Goal: Task Accomplishment & Management: Complete application form

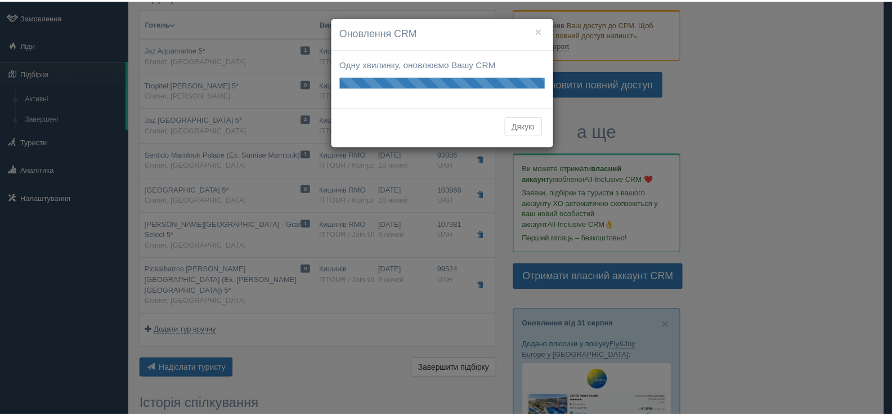
scroll to position [56, 0]
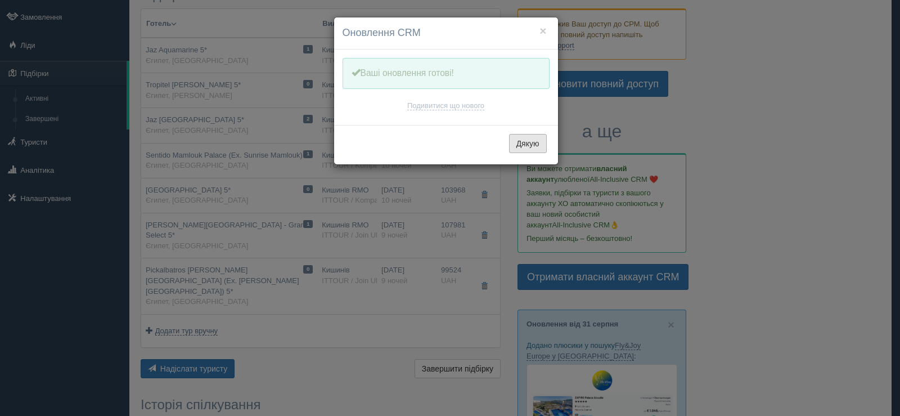
drag, startPoint x: 525, startPoint y: 125, endPoint x: 524, endPoint y: 143, distance: 18.0
click at [524, 125] on div "Дякую" at bounding box center [446, 144] width 224 height 39
click at [523, 143] on button "Дякую" at bounding box center [528, 143] width 38 height 19
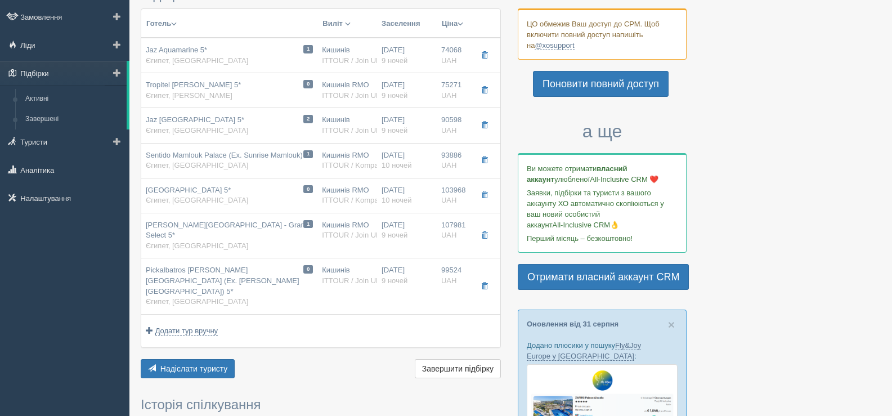
scroll to position [0, 0]
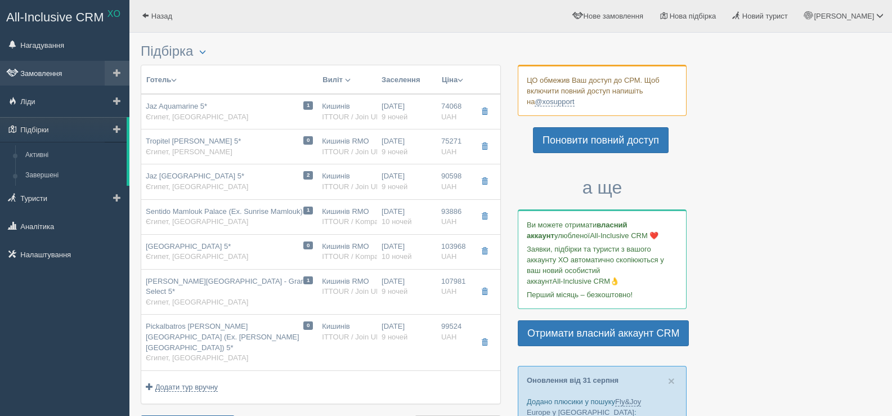
click at [46, 73] on link "Замовлення" at bounding box center [64, 73] width 129 height 25
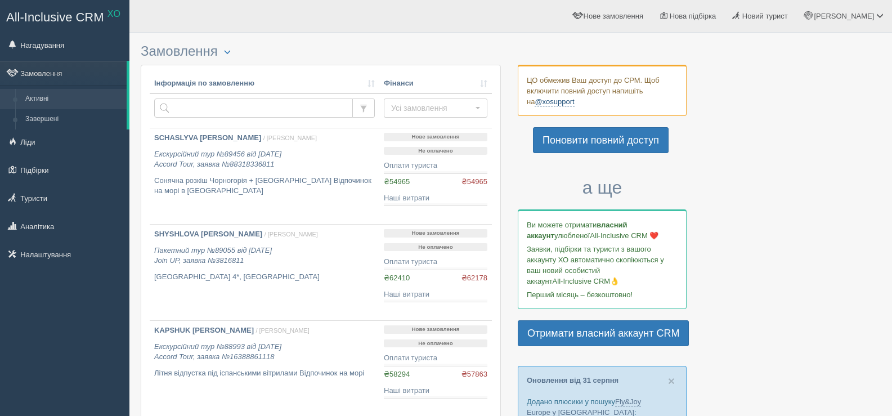
click at [554, 104] on link "@xosupport" at bounding box center [554, 101] width 39 height 9
click at [55, 75] on link "Замовлення" at bounding box center [63, 73] width 127 height 25
click at [208, 137] on b "SCHASLYVA TETIANA" at bounding box center [207, 137] width 107 height 8
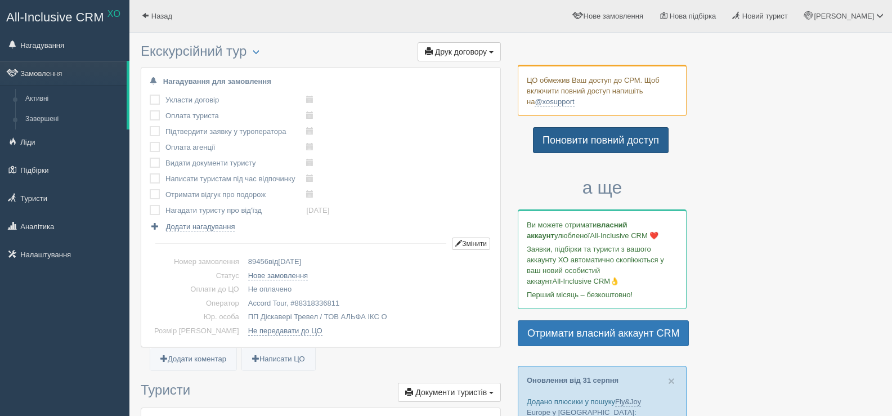
click at [599, 138] on link "Поновити повний доступ" at bounding box center [601, 140] width 136 height 26
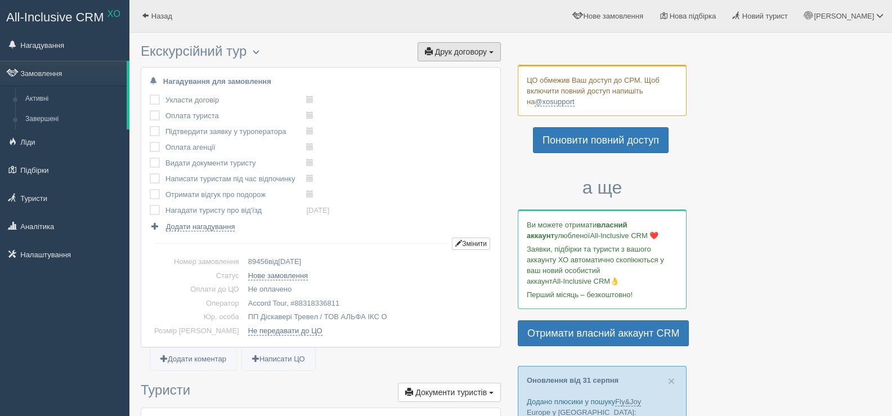
click at [436, 52] on span "Друк договору" at bounding box center [461, 51] width 52 height 9
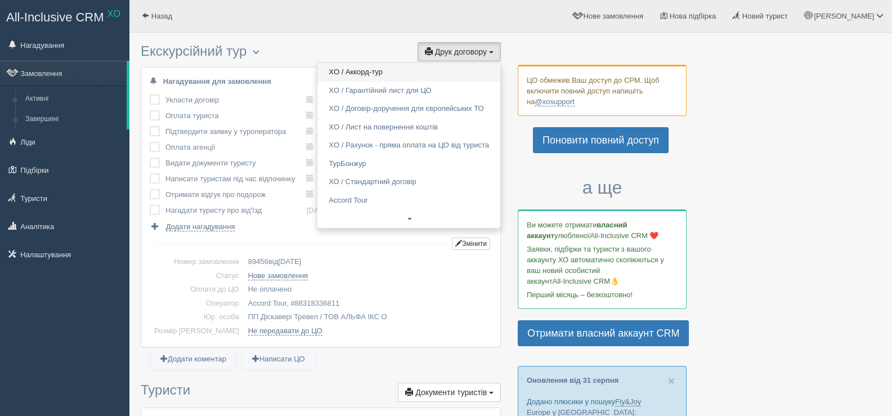
click at [365, 73] on link "XO / Аккорд-тур" at bounding box center [408, 72] width 183 height 19
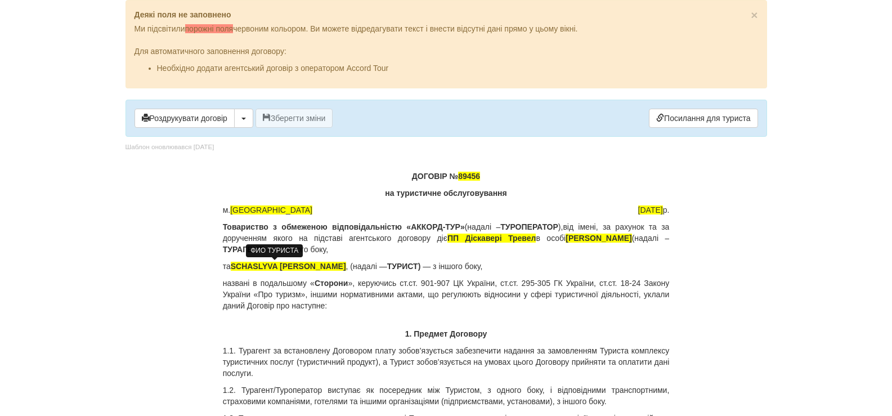
click at [315, 267] on span "SCHASLYVA [PERSON_NAME]" at bounding box center [288, 266] width 115 height 9
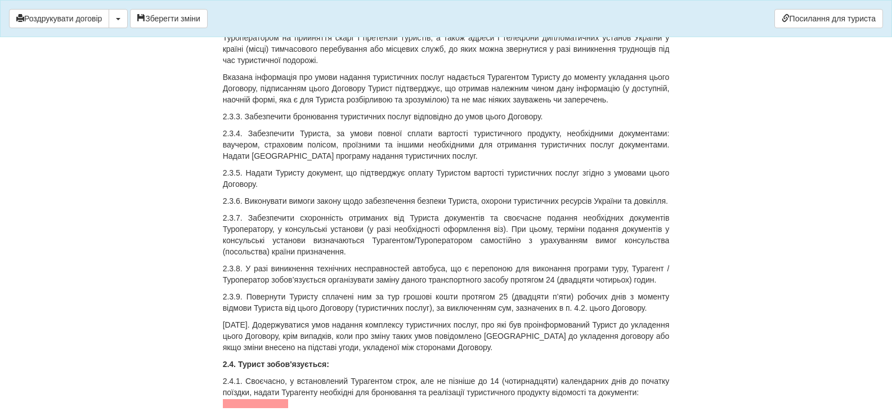
scroll to position [1744, 0]
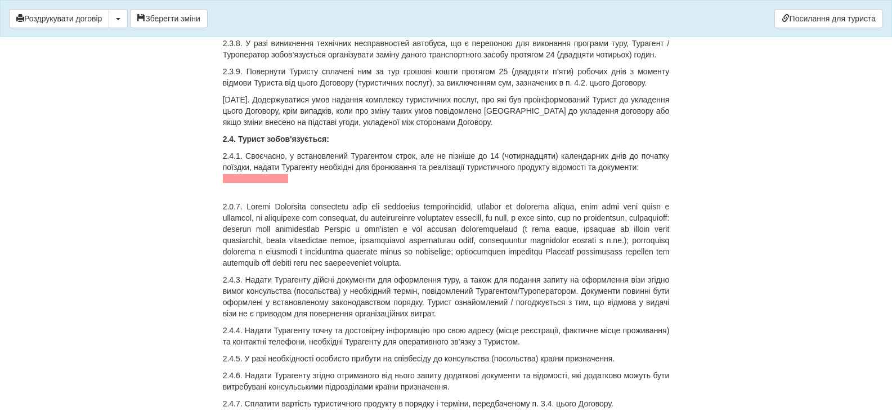
click at [242, 174] on span at bounding box center [256, 178] width 66 height 9
click at [269, 174] on span "ЗАКОРДОННИЙ ПАСПОРТ" at bounding box center [273, 178] width 100 height 9
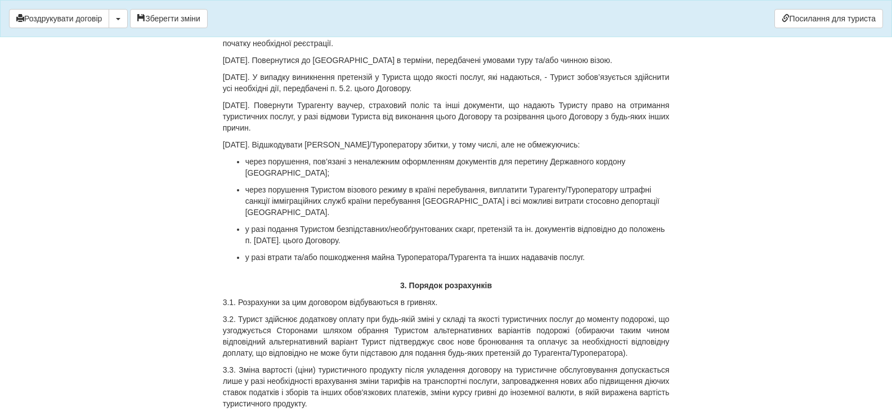
scroll to position [2926, 0]
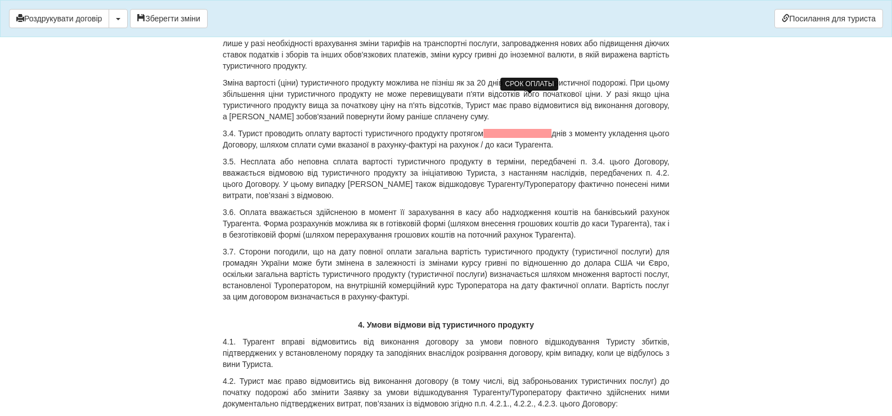
click at [497, 129] on span at bounding box center [517, 133] width 68 height 9
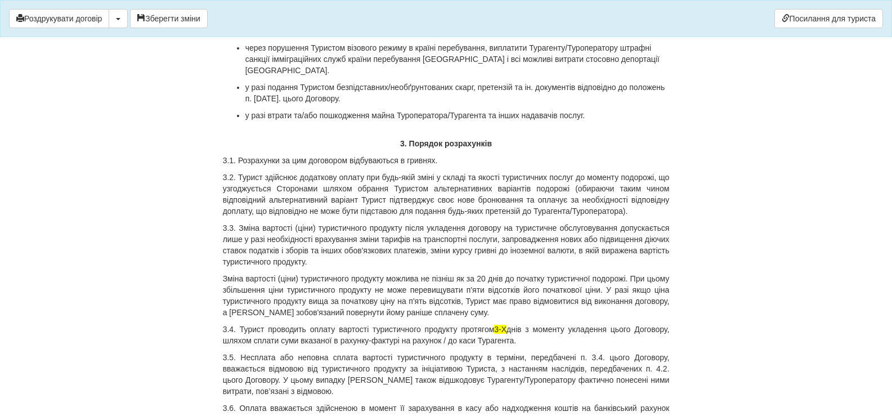
scroll to position [2757, 0]
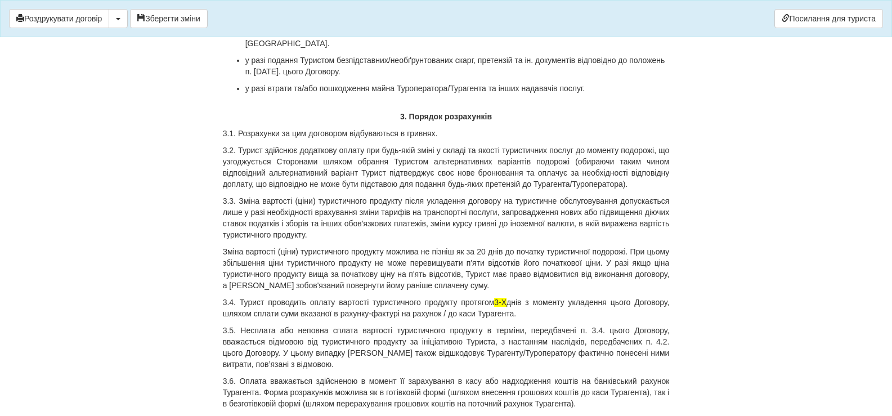
click at [451, 128] on p "3.1. Розрахунки за цим договором відбуваються в гривнях." at bounding box center [446, 133] width 447 height 11
click at [470, 128] on p "3.1. Розрахунки за цим договором відбуваються в гривнях. Вартістьтуру становить" at bounding box center [446, 133] width 447 height 11
click at [544, 128] on p "3.1. Розрахунки за цим договором відбуваються в гривнях. Вартість туру становить" at bounding box center [446, 133] width 447 height 11
click at [602, 128] on p "3.1. Розрахунки за цим договором відбуваються в гривнях. Вартість туру становит…" at bounding box center [446, 133] width 447 height 11
click at [599, 128] on p "3.1. Розрахунки за цим договором відбуваються в гривнях. Вартість туру становит…" at bounding box center [446, 133] width 447 height 11
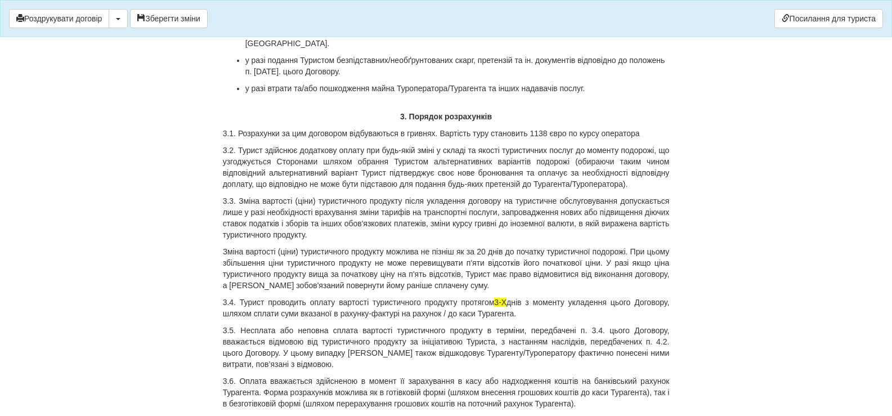
click at [646, 128] on p "3.1. Розрахунки за цим договором відбуваються в гривнях. Вартість туру становит…" at bounding box center [446, 133] width 447 height 11
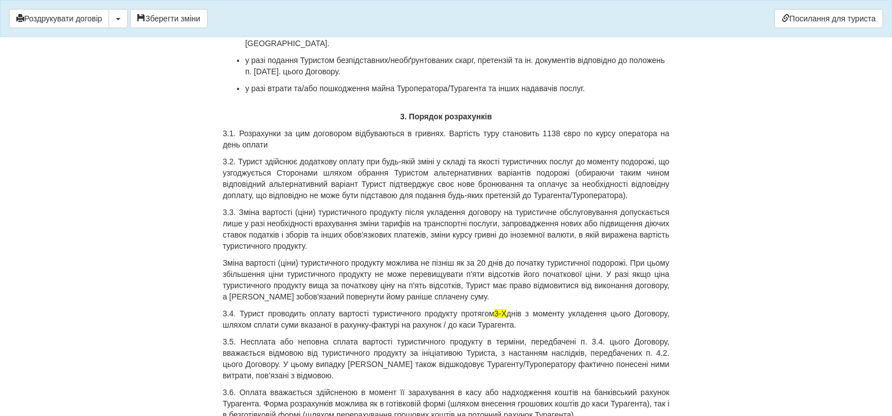
click at [581, 128] on p "3.1. Розрахунки за цим договором відбуваються в гривнях. Вартість туру становит…" at bounding box center [446, 139] width 447 height 23
click at [357, 128] on p "3.1. Розрахунки за цим договором відбуваються в гривнях. Вартість туру становит…" at bounding box center [446, 139] width 447 height 23
click at [343, 128] on p "3.1. Розрахунки за цим договором відбуваються в гривнях. Вартість туру становит…" at bounding box center [446, 139] width 447 height 23
click at [397, 128] on p "3.1. Розрахунки за цим договором відбуваються в гривнях. Вартість туру становит…" at bounding box center [446, 139] width 447 height 23
click at [487, 128] on p "3.1. Розрахунки за цим договором відбуваються в гривнях. Вартість туру становит…" at bounding box center [446, 139] width 447 height 23
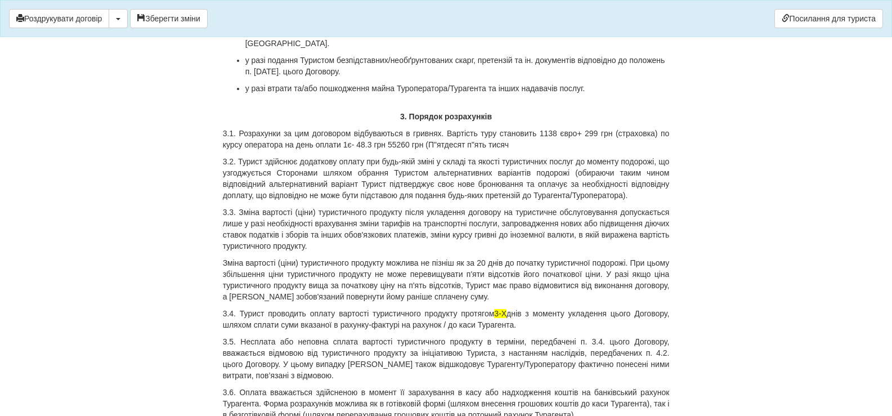
click at [513, 128] on p "3.1. Розрахунки за цим договором відбуваються в гривнях. Вартість туру становит…" at bounding box center [446, 139] width 447 height 23
click at [524, 156] on p "3.2. Турист здійснює додаткову оплату при будь-якій зміні у складі та якості ту…" at bounding box center [446, 178] width 447 height 45
click at [513, 128] on p "3.1. Розрахунки за цим договором відбуваються в гривнях. Вартість туру становит…" at bounding box center [446, 139] width 447 height 23
click at [422, 128] on p "3.1. Розрахунки за цим договором відбуваються в гривнях. Вартість туру становит…" at bounding box center [446, 139] width 447 height 23
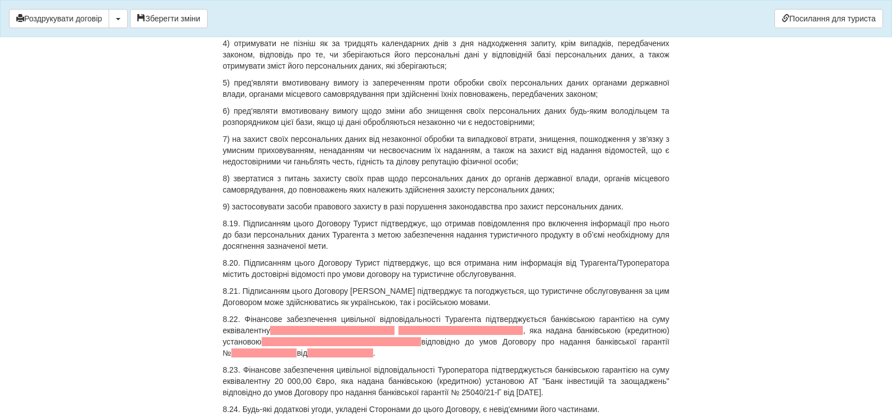
scroll to position [7878, 0]
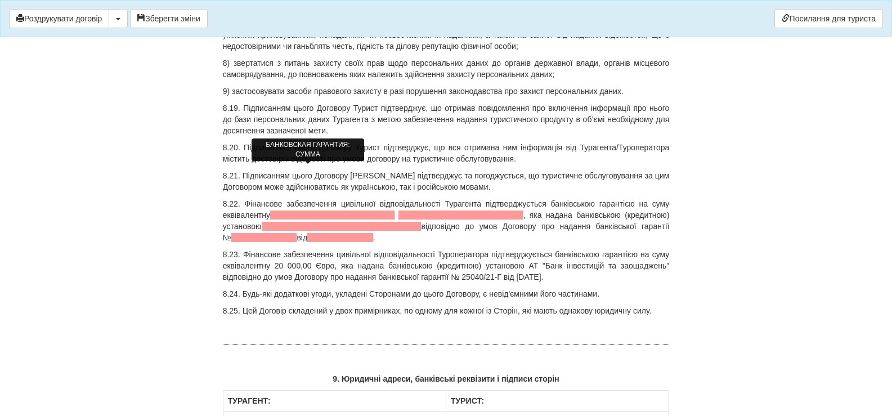
click at [300, 210] on span at bounding box center [332, 214] width 124 height 9
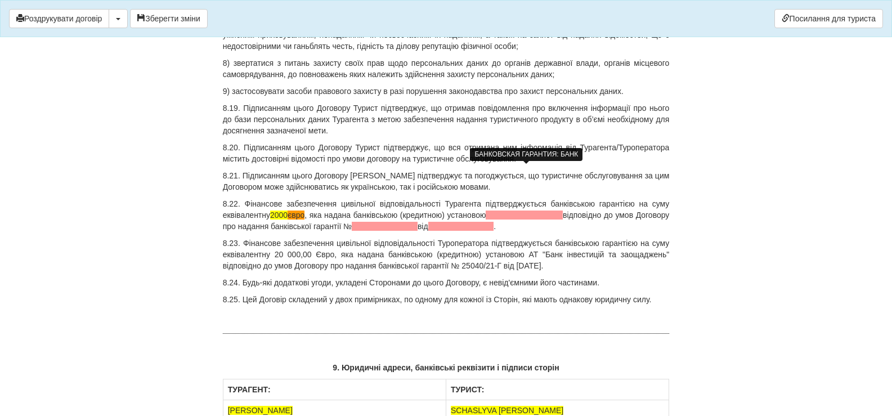
click at [504, 210] on span at bounding box center [524, 214] width 77 height 9
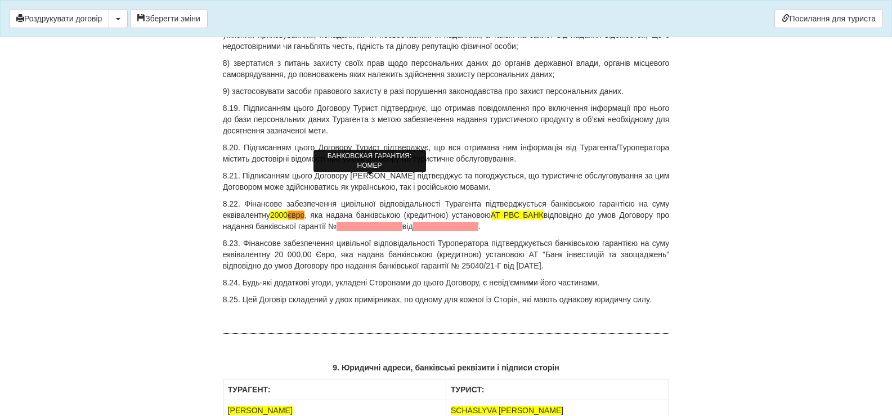
click at [345, 222] on span at bounding box center [369, 226] width 66 height 9
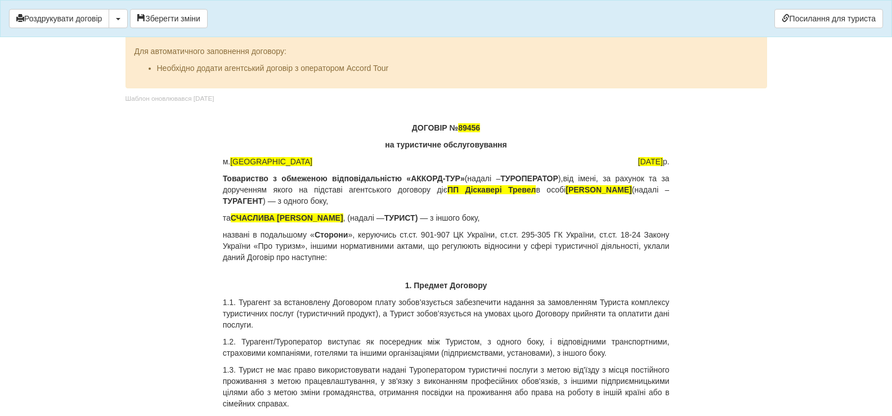
scroll to position [7878, 0]
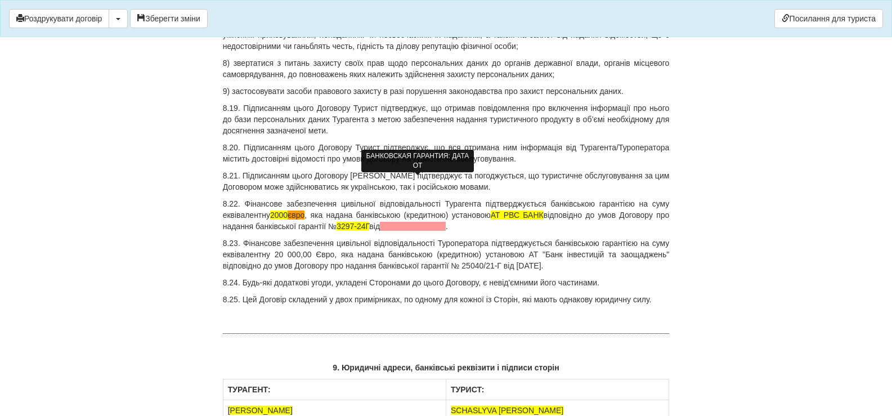
click at [401, 222] on span at bounding box center [413, 226] width 66 height 9
click at [396, 222] on span at bounding box center [413, 226] width 66 height 9
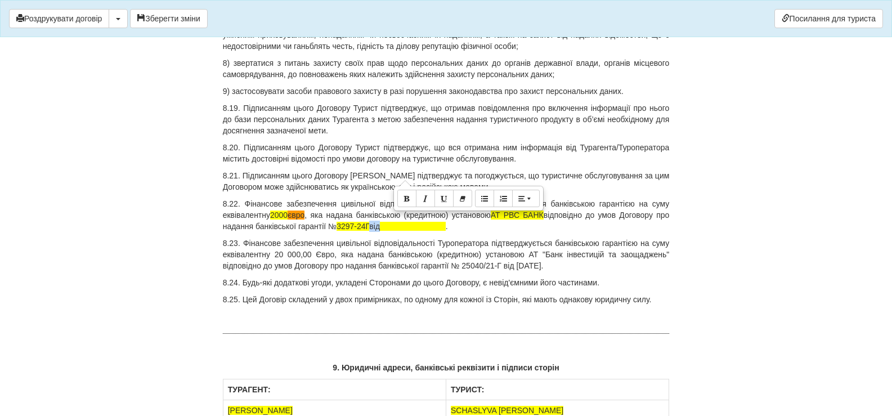
click at [392, 198] on p "8.22. Фінансове забезпечення цивільної відповідальності Турагента підтверджуєть…" at bounding box center [446, 215] width 447 height 34
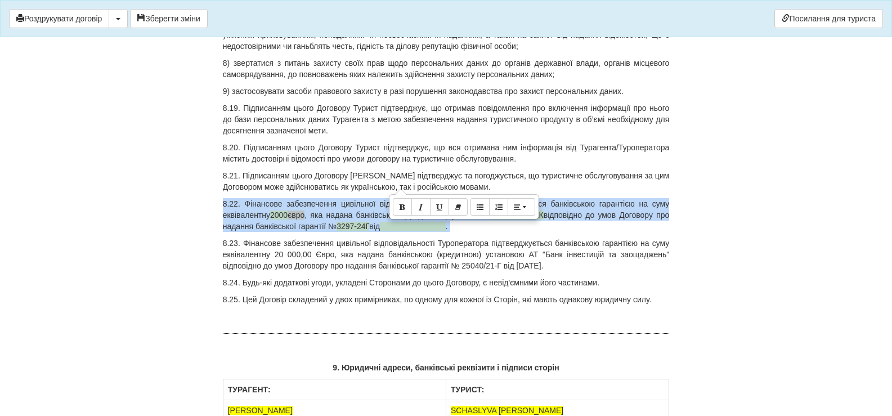
click at [393, 198] on p "8.22. Фінансове забезпечення цивільної відповідальності Турагента підтверджуєть…" at bounding box center [446, 215] width 447 height 34
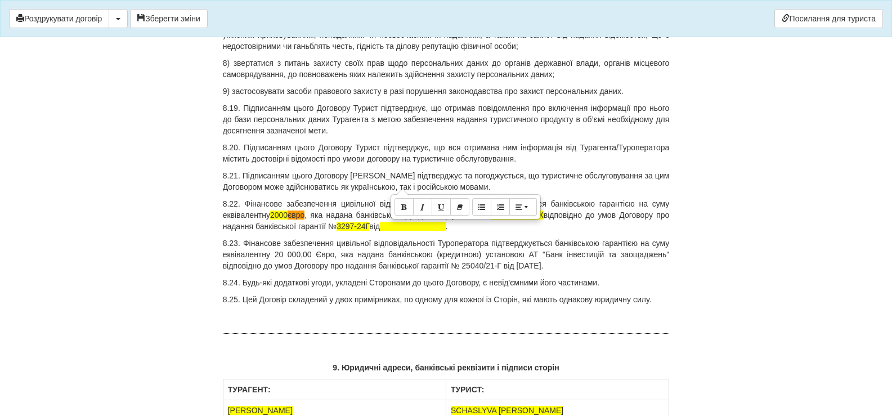
click at [482, 195] on div at bounding box center [466, 206] width 148 height 23
click at [394, 222] on span at bounding box center [413, 226] width 66 height 9
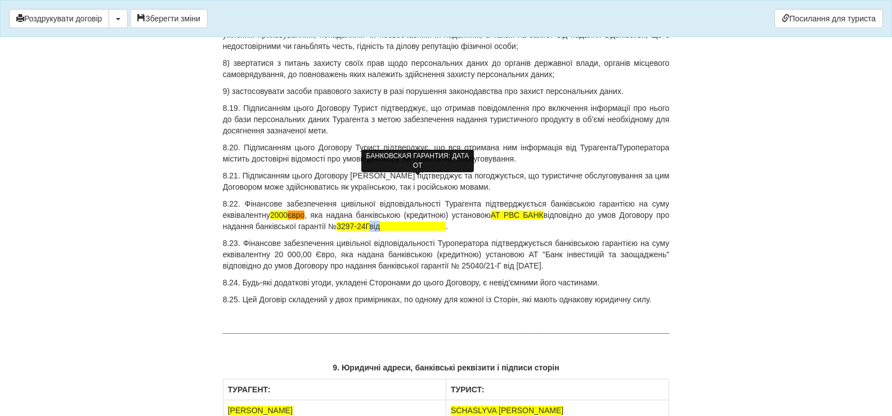
click at [394, 222] on span at bounding box center [413, 226] width 66 height 9
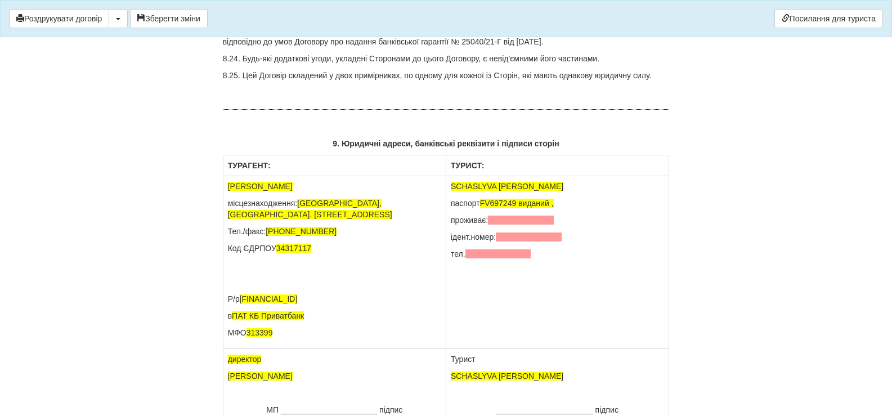
scroll to position [8103, 0]
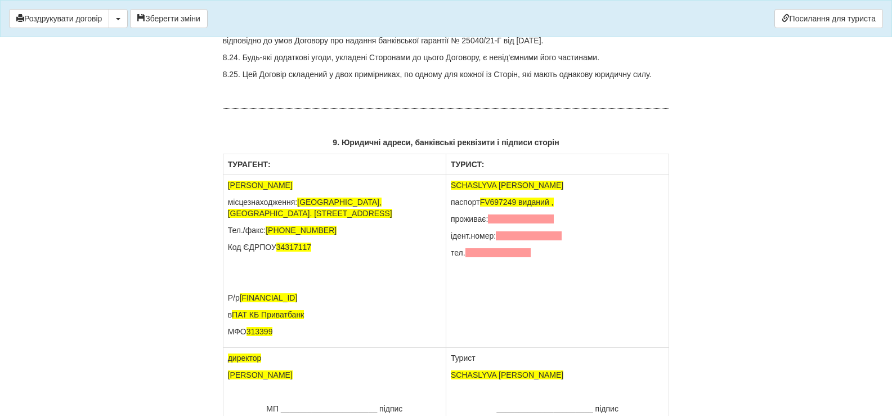
click at [497, 175] on td "SCHASLYVA TETIANA паспорт FV697249 виданий , проживає: ідент.номер: тел." at bounding box center [557, 261] width 223 height 173
click at [542, 180] on p "SCHASLYVA [PERSON_NAME]" at bounding box center [557, 185] width 213 height 11
click at [506, 214] on span at bounding box center [520, 218] width 64 height 9
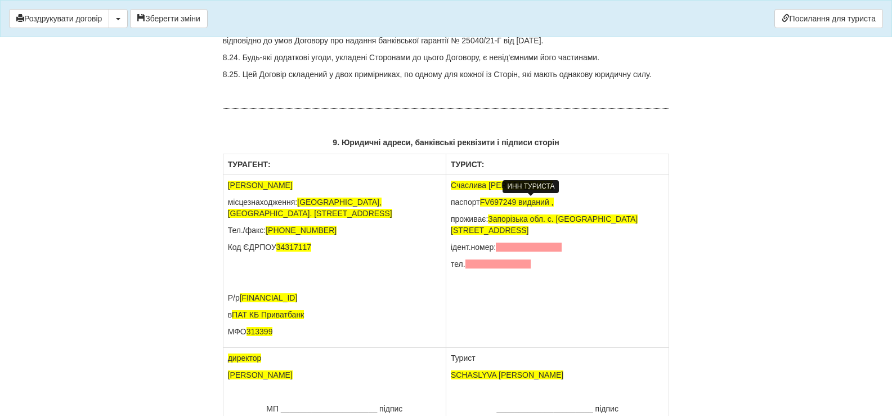
click at [510, 243] on span at bounding box center [529, 247] width 66 height 9
click at [485, 259] on span at bounding box center [498, 263] width 66 height 9
click at [561, 196] on p "паспорт FV697249 виданий ," at bounding box center [557, 201] width 213 height 11
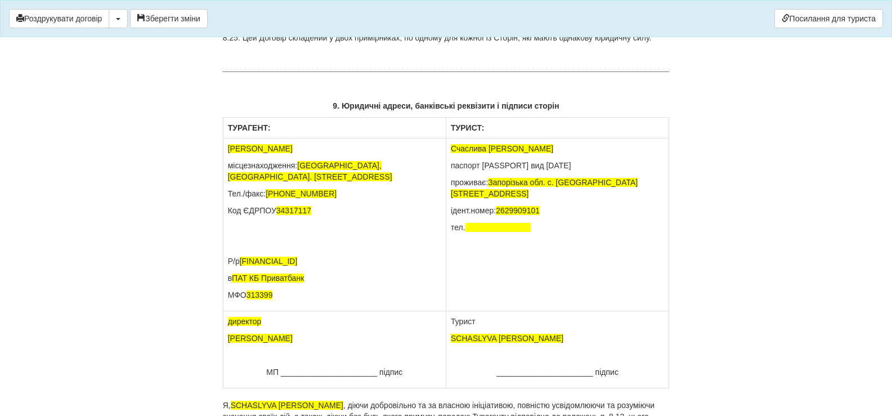
scroll to position [8216, 0]
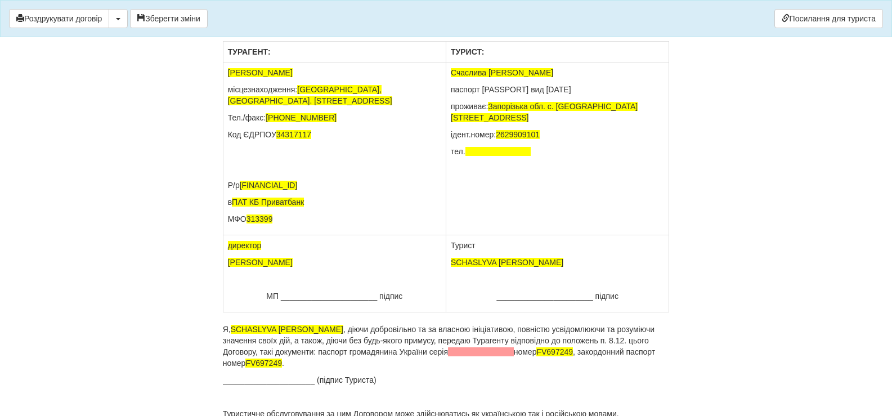
click at [541, 257] on p "SCHASLYVA [PERSON_NAME]" at bounding box center [557, 262] width 213 height 11
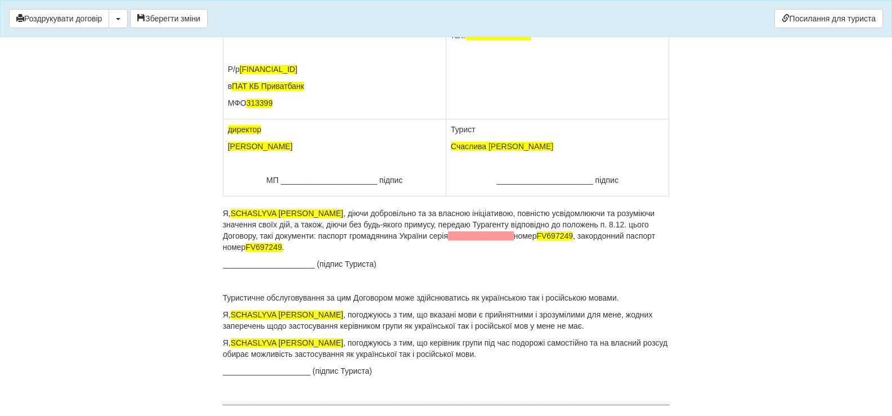
scroll to position [8384, 0]
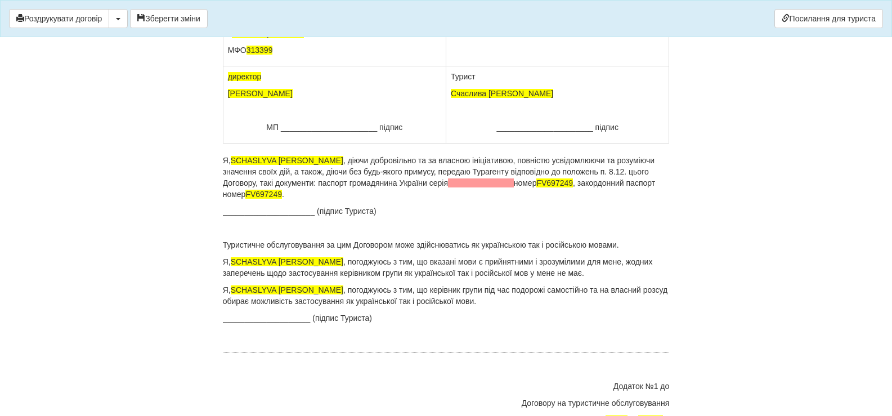
click at [313, 155] on p "Я, SCHASLYVA TETIANA , діючи добровільно та за власною ініціативою, повністю ус…" at bounding box center [446, 177] width 447 height 45
click at [527, 155] on p "Я, Счаслива Зоя , діючи добровільно та за власною ініціативою, повністю усвідом…" at bounding box center [446, 177] width 447 height 45
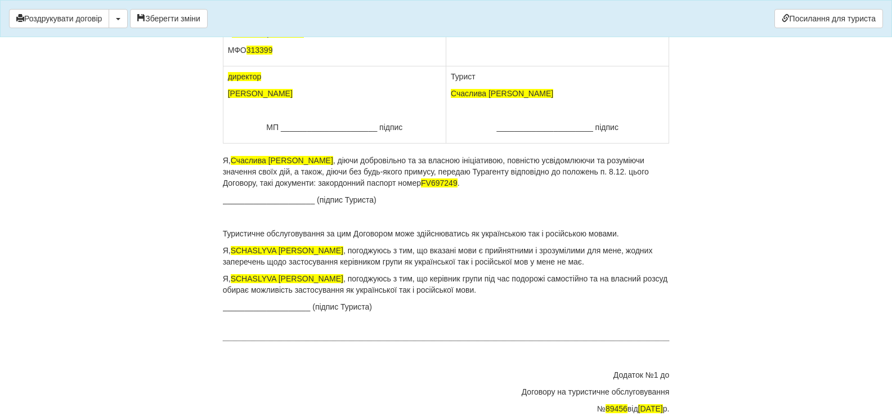
click at [418, 155] on p "Я, Счаслива Зоя , діючи добровільно та за власною ініціативою, повністю усвідом…" at bounding box center [446, 172] width 447 height 34
click at [313, 246] on span "SCHASLYVA [PERSON_NAME]" at bounding box center [287, 250] width 113 height 9
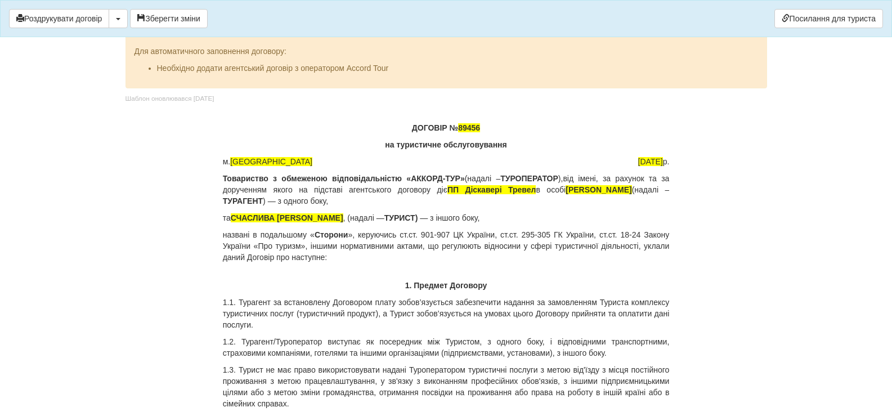
scroll to position [8609, 0]
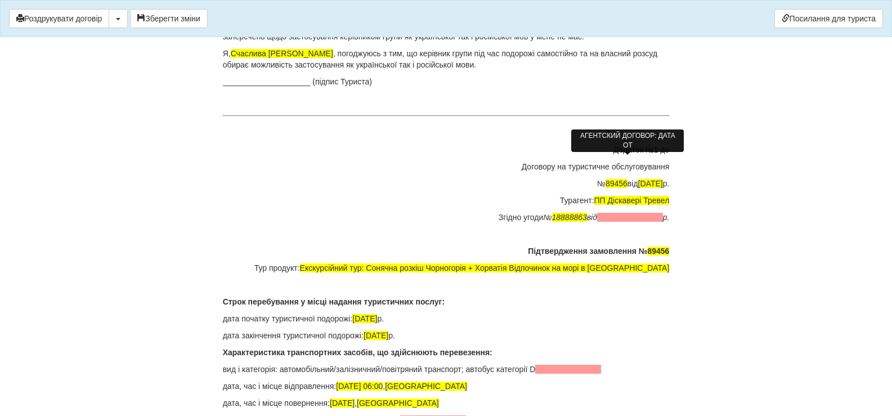
click at [602, 213] on span at bounding box center [630, 217] width 66 height 9
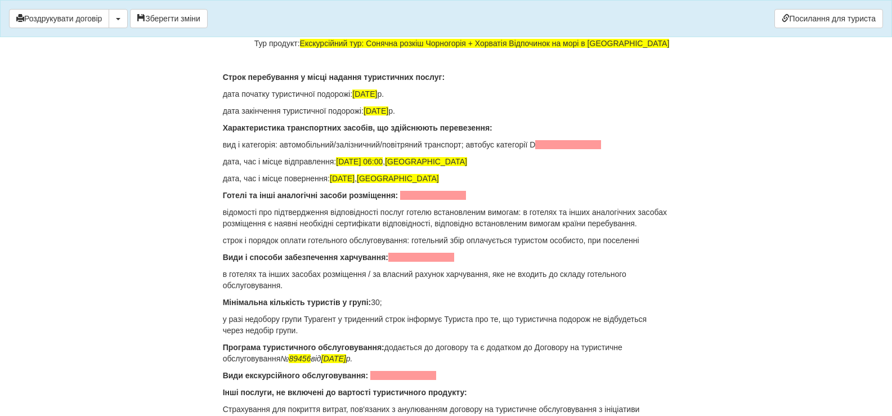
scroll to position [8835, 0]
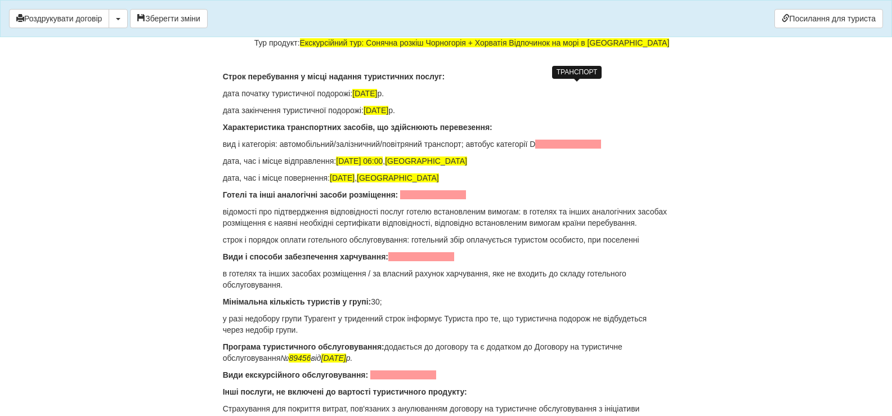
click at [560, 140] on span at bounding box center [568, 144] width 66 height 9
click at [399, 189] on p "Готелі та інші аналогічні засоби розміщення:" at bounding box center [446, 194] width 447 height 11
click at [414, 190] on span at bounding box center [433, 194] width 66 height 9
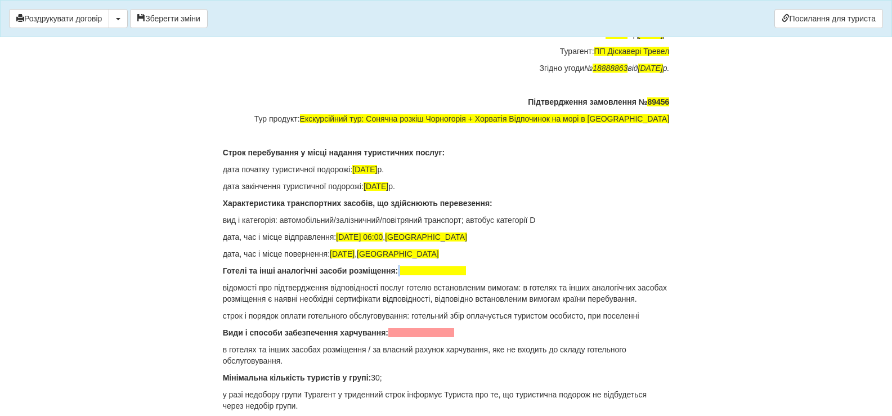
scroll to position [8778, 0]
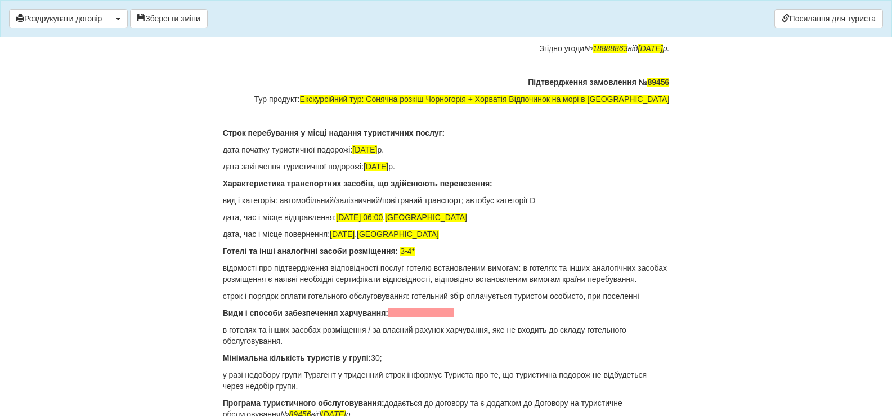
click at [394, 308] on span at bounding box center [421, 312] width 66 height 9
click at [418, 245] on p "Готелі та інші аналогічні засоби розміщення: 3-4*" at bounding box center [446, 250] width 447 height 11
click at [484, 307] on p "Види і способи забезпечення харчування: сніданки по маршруту" at bounding box center [446, 312] width 447 height 11
click at [420, 245] on p "Готелі та інші аналогічні засоби розміщення: 3-4*" at bounding box center [446, 250] width 447 height 11
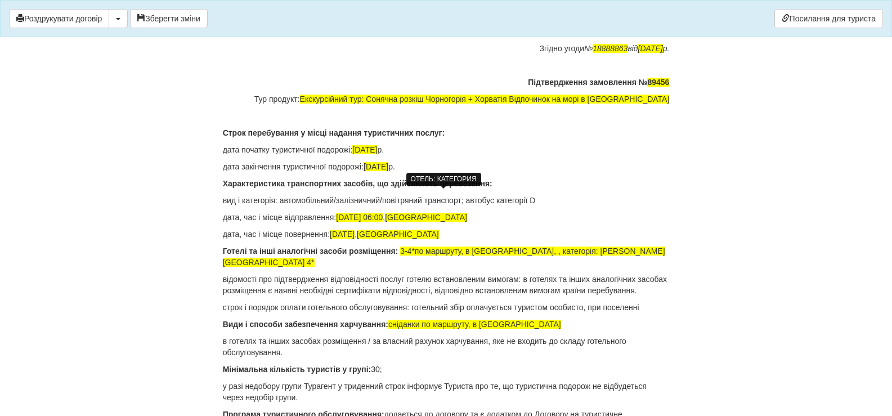
click at [466, 246] on span "3-4*по маршруту, в Чорногорії - TWIN, , категорія: Вілла Radjenovic Villa 4*" at bounding box center [444, 256] width 442 height 20
click at [473, 246] on span "3-4*по маршруту, в Чорногорії - TWIN, , категорія: Вілла Radjenovic Villa 4*" at bounding box center [444, 256] width 442 height 20
click at [465, 246] on span "3-4*по маршруту, в Чорногорії - TWIN, , категорія: Вілла Radjenovic Villa 4*" at bounding box center [444, 256] width 442 height 20
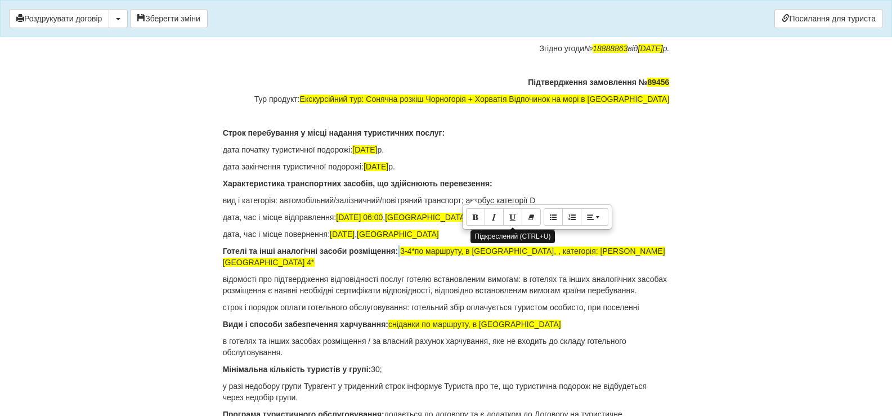
click at [576, 246] on span "3-4*по маршруту, в Чорногорії - TWIN, , категорія: Вілла Radjenovic Villa 4*" at bounding box center [444, 256] width 442 height 20
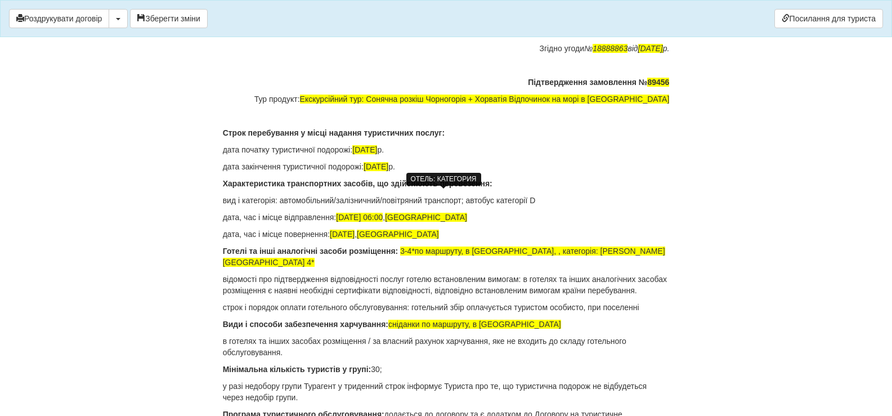
click at [465, 246] on span "3-4*по маршруту, в Чорногорії - TWIN, , категорія: Вілла Radjenovic Villa 4*" at bounding box center [444, 256] width 442 height 20
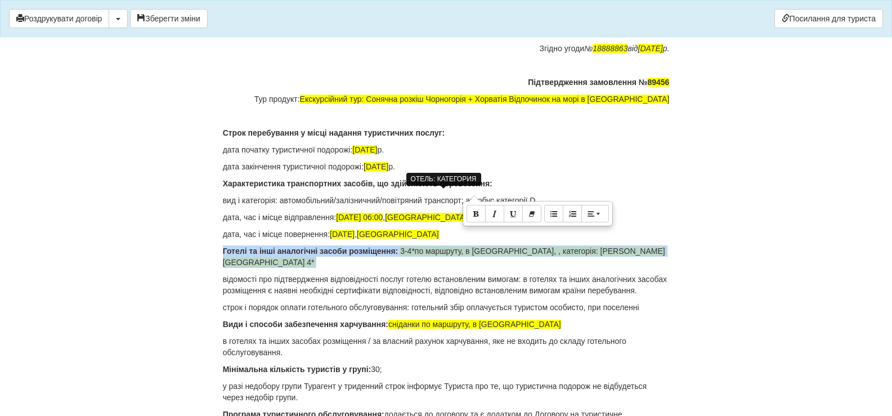
click at [465, 246] on span "3-4*по маршруту, в Чорногорії - TWIN, , категорія: Вілла Radjenovic Villa 4*" at bounding box center [444, 256] width 442 height 20
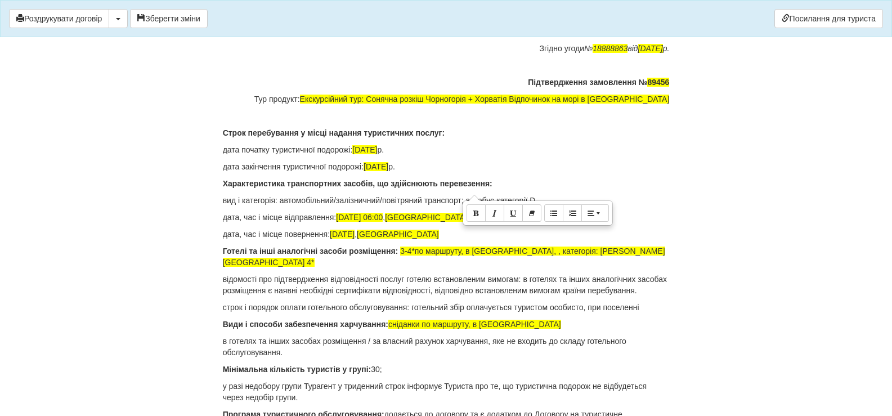
drag, startPoint x: 780, startPoint y: 227, endPoint x: 768, endPoint y: 231, distance: 12.8
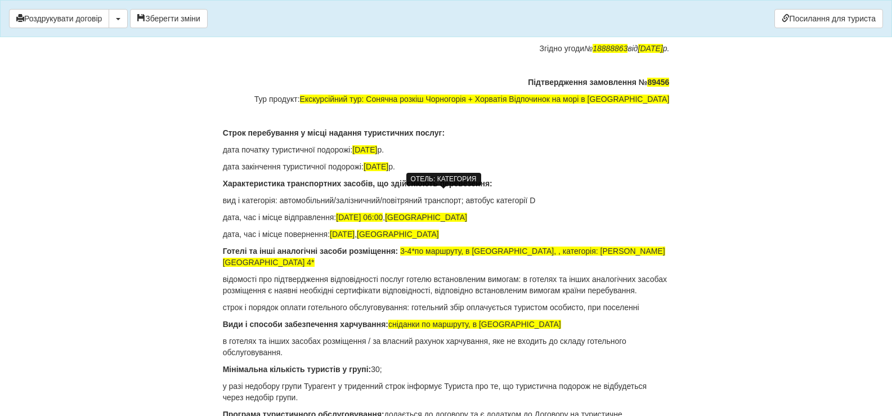
click at [466, 246] on span "3-4*по маршруту, в Чорногорії - TWIN, , категорія: Вілла Radjenovic Villa 4*" at bounding box center [444, 256] width 442 height 20
click at [465, 246] on span "3-4*по маршруту, в Чорногорії - TWIN, , категорія: Вілла Radjenovic Villa 4*" at bounding box center [444, 256] width 442 height 20
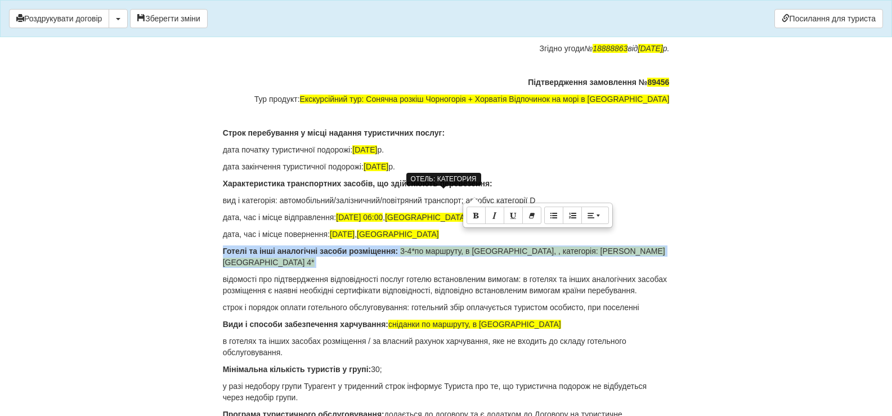
click at [465, 246] on span "3-4*по маршруту, в Чорногорії - TWIN, , категорія: Вілла Radjenovic Villa 4*" at bounding box center [444, 256] width 442 height 20
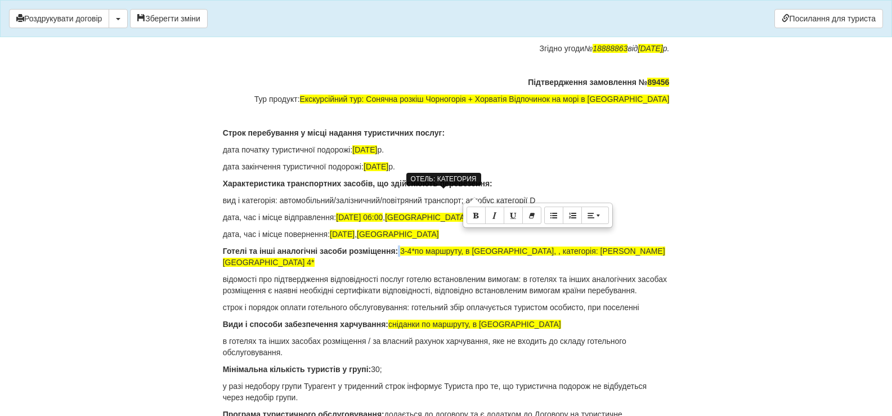
click at [465, 246] on span "3-4*по маршруту, в Чорногорії - TWIN, , категорія: Вілла Radjenovic Villa 4*" at bounding box center [444, 256] width 442 height 20
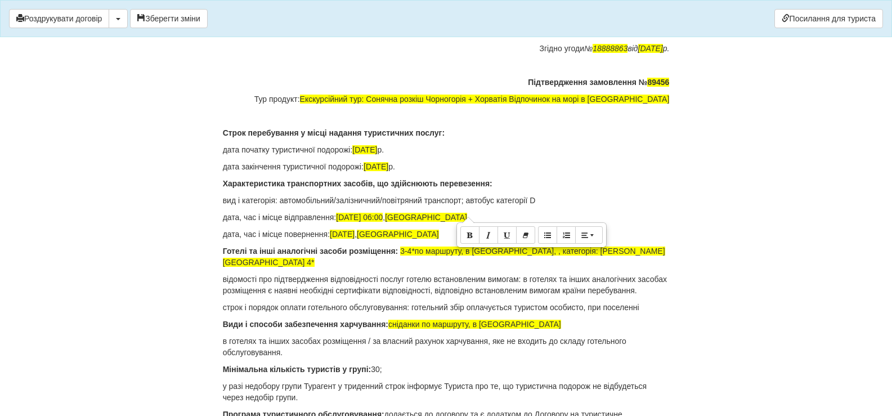
click at [280, 245] on p "Готелі та інші аналогічні засоби розміщення: 3-4*по маршруту, в Чорногорії - TW…" at bounding box center [446, 256] width 447 height 23
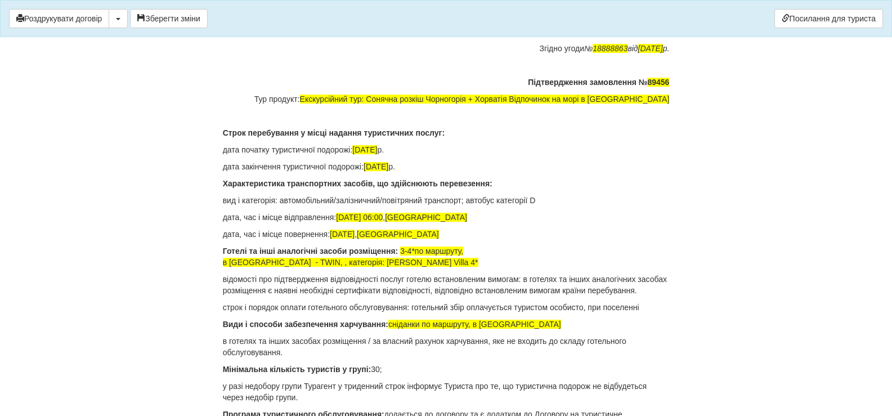
click at [509, 318] on p "Види і способи забезпечення харчування: сніданки по маршруту, в готелі" at bounding box center [446, 323] width 447 height 11
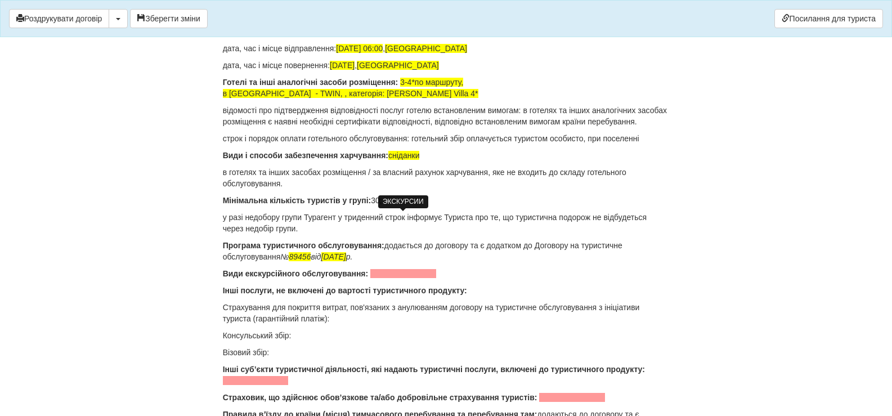
click at [387, 269] on span at bounding box center [403, 273] width 66 height 9
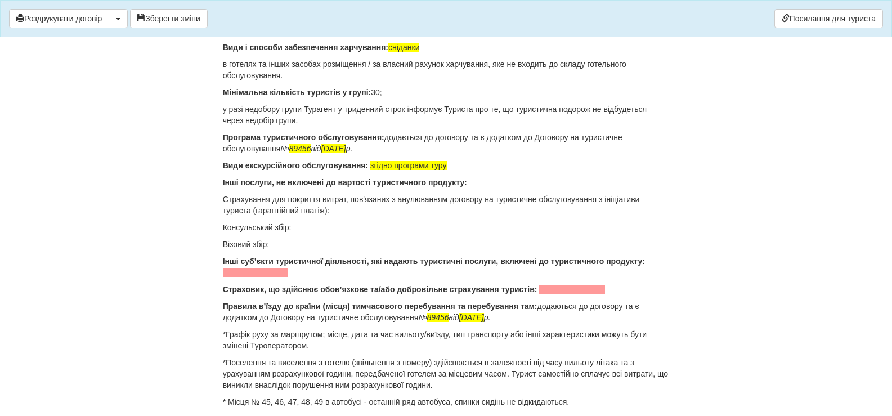
scroll to position [9060, 0]
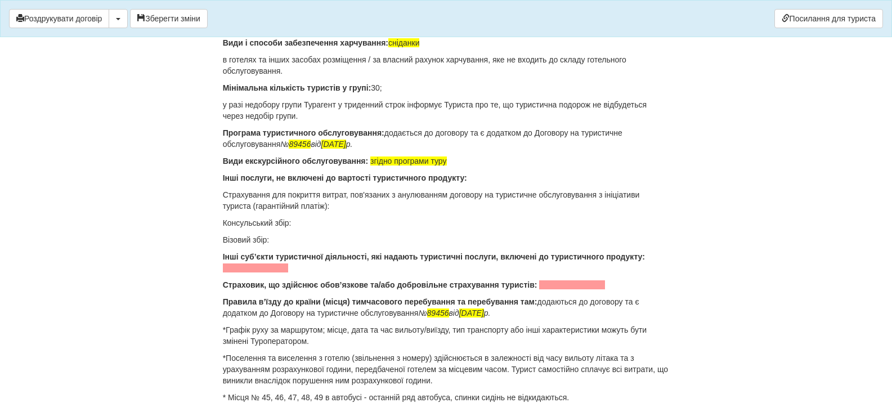
click at [329, 217] on p "Консульський збір:" at bounding box center [446, 222] width 447 height 11
click at [293, 234] on p "Візовий збір:" at bounding box center [446, 239] width 447 height 11
click at [340, 189] on p "Страхування для покриття витрат, пов'язаних з анулюванням договору на туристичн…" at bounding box center [446, 200] width 447 height 23
click at [348, 217] on p "Консульський збір: не потрібно" at bounding box center [446, 222] width 447 height 11
click at [318, 234] on p "Візовий збір: не потрібно" at bounding box center [446, 239] width 447 height 11
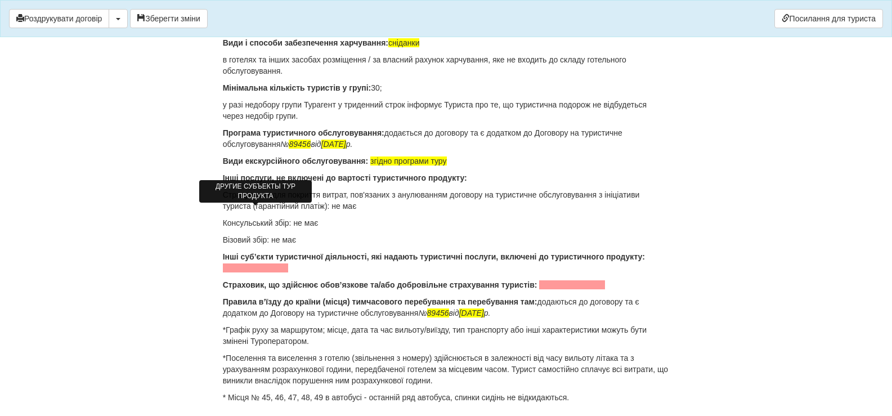
click at [267, 263] on span at bounding box center [256, 267] width 66 height 9
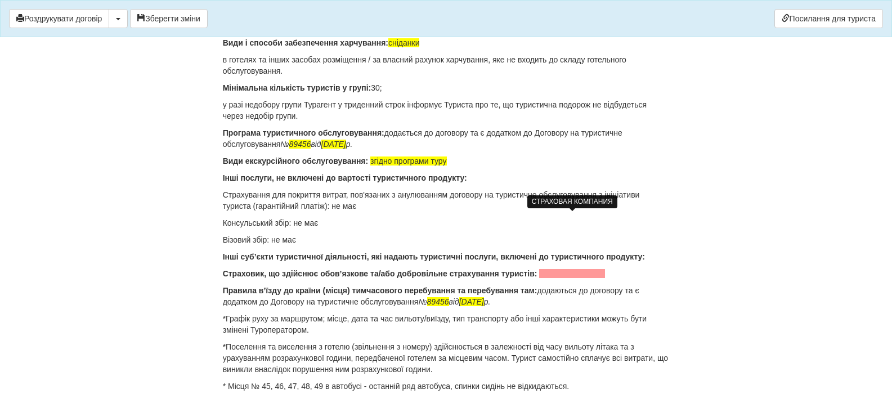
click at [544, 269] on span at bounding box center [572, 273] width 66 height 9
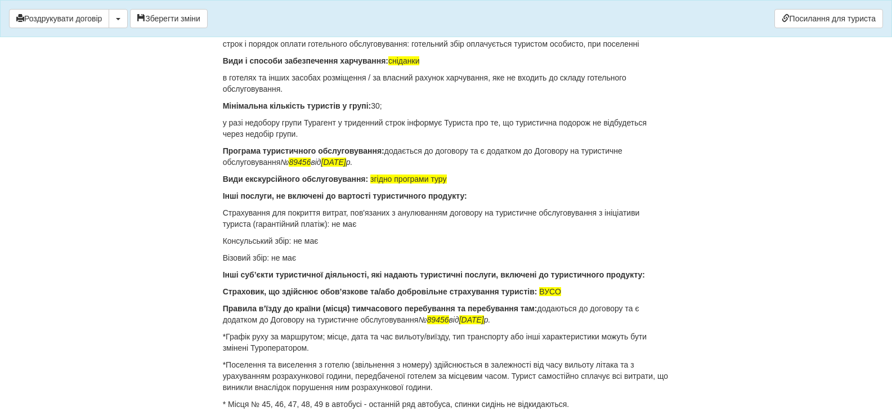
scroll to position [8978, 0]
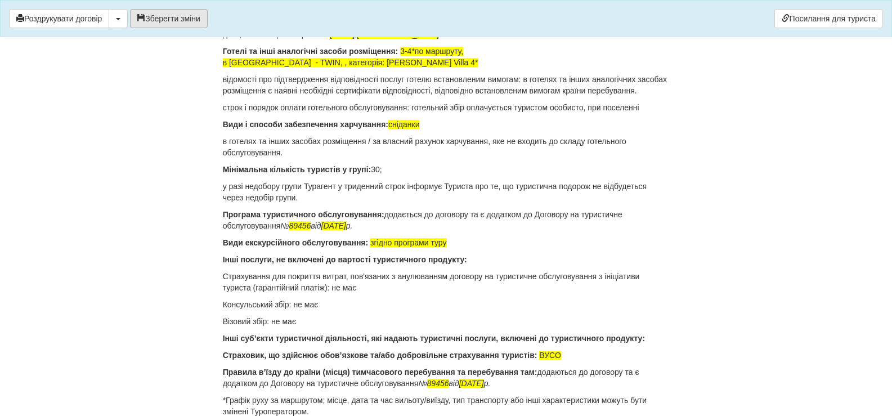
click at [177, 21] on button "Зберегти зміни" at bounding box center [169, 18] width 78 height 19
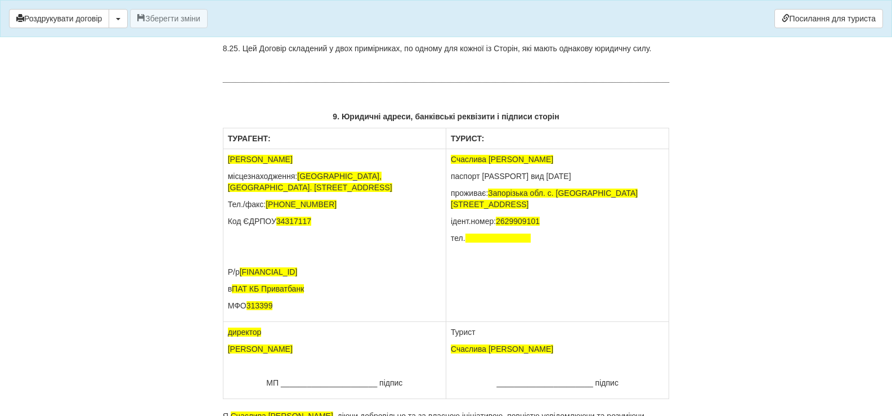
scroll to position [8246, 0]
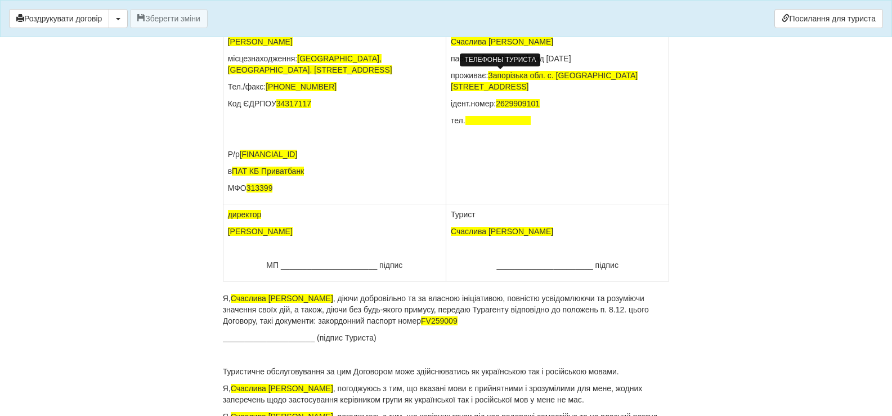
click at [483, 116] on span at bounding box center [498, 120] width 66 height 9
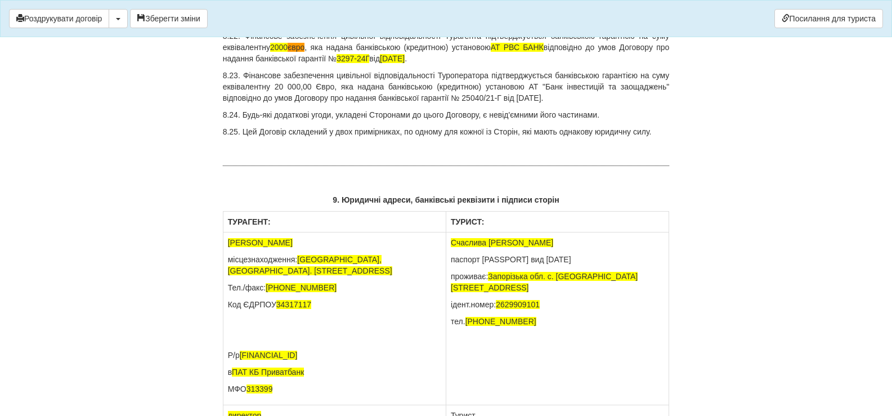
scroll to position [8021, 0]
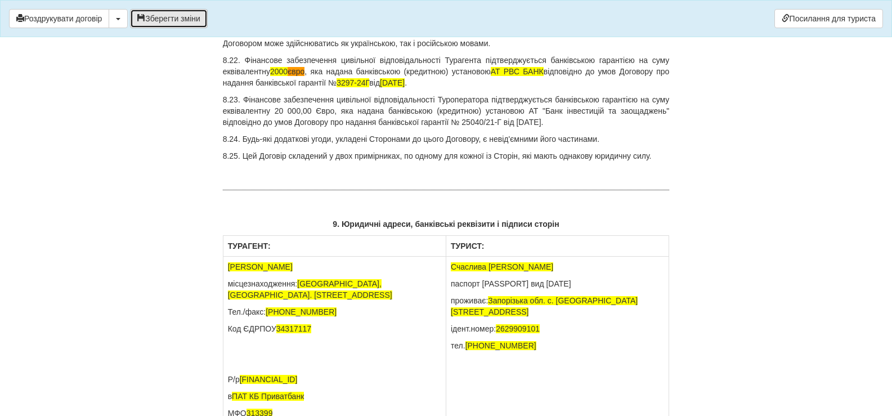
click at [178, 23] on button "Зберегти зміни" at bounding box center [169, 18] width 78 height 19
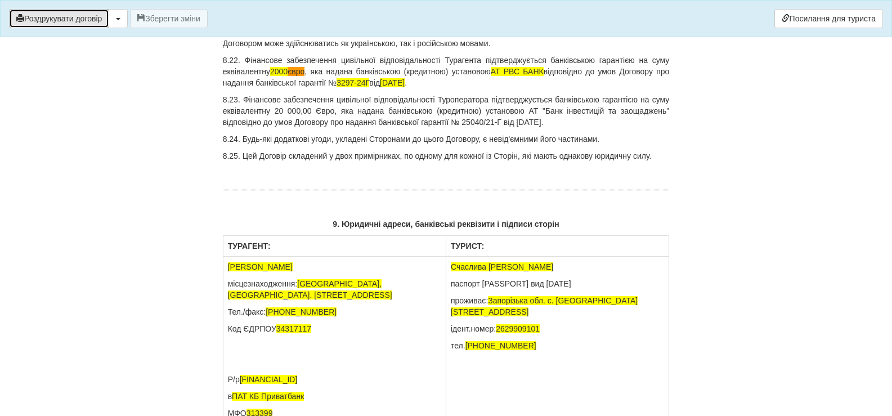
click at [87, 20] on button "Роздрукувати договір" at bounding box center [59, 18] width 100 height 19
click at [70, 20] on button "Роздрукувати договір" at bounding box center [59, 18] width 100 height 19
click at [95, 14] on button "Роздрукувати договір" at bounding box center [59, 18] width 100 height 19
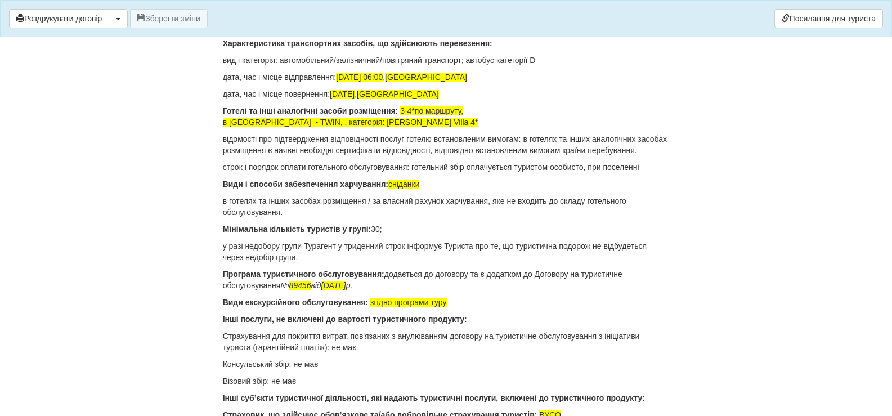
scroll to position [8922, 0]
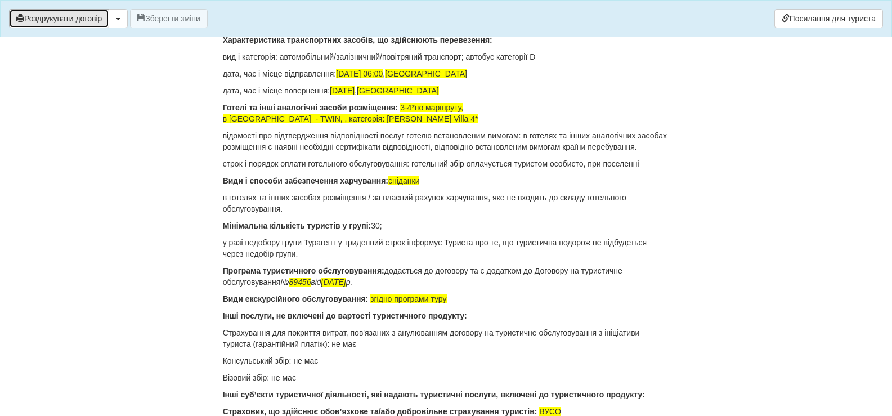
click at [82, 19] on button "Роздрукувати договір" at bounding box center [59, 18] width 100 height 19
click at [62, 22] on button "Роздрукувати договір" at bounding box center [59, 18] width 100 height 19
click at [64, 16] on button "Роздрукувати договір" at bounding box center [59, 18] width 100 height 19
